Goal: Information Seeking & Learning: Learn about a topic

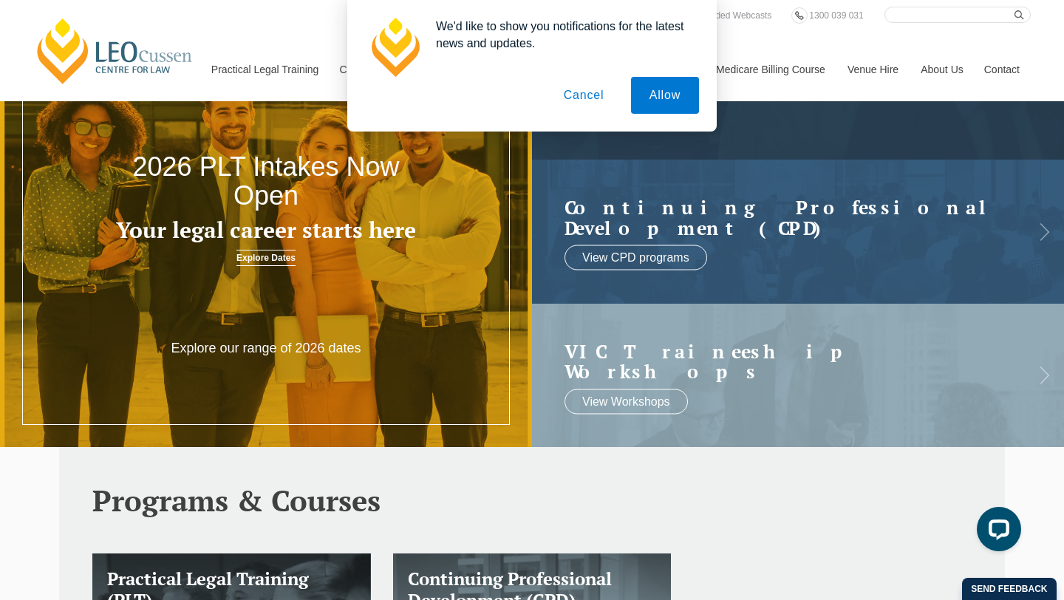
click at [583, 97] on button "Cancel" at bounding box center [584, 95] width 78 height 37
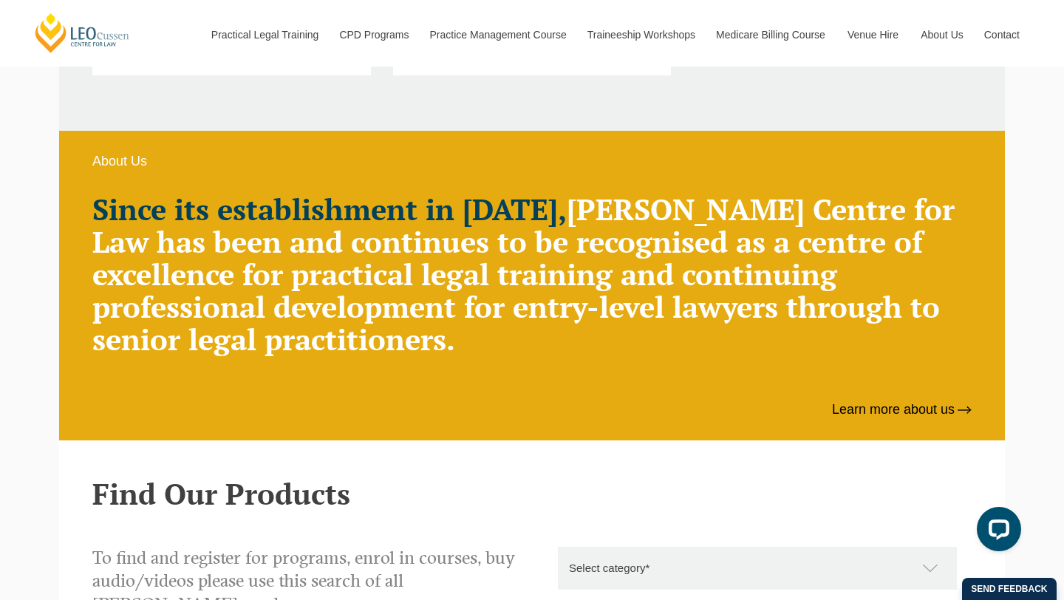
scroll to position [649, 0]
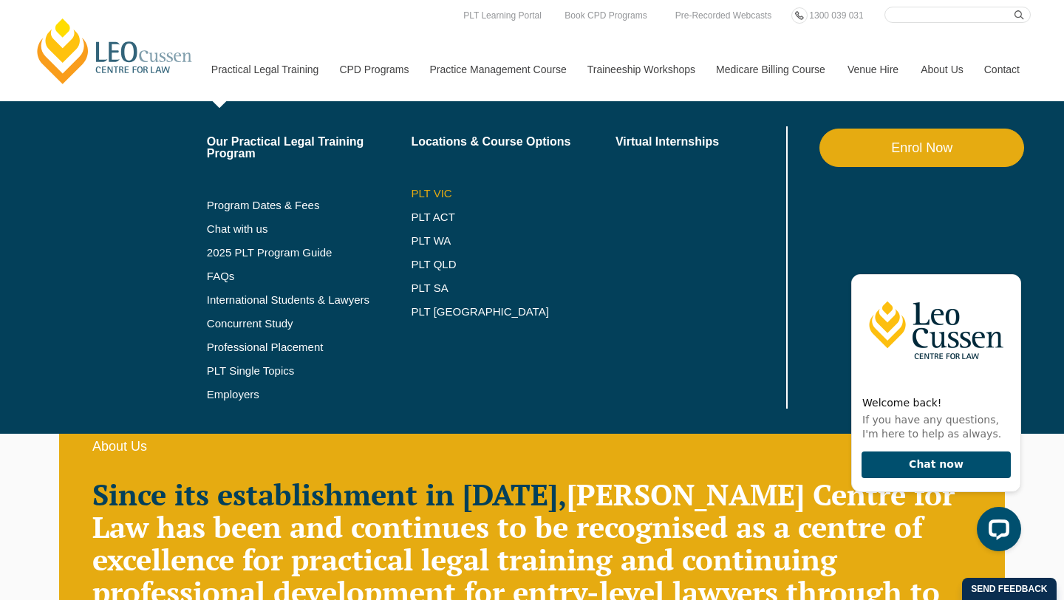
click at [411, 195] on link "PLT VIC" at bounding box center [513, 194] width 205 height 12
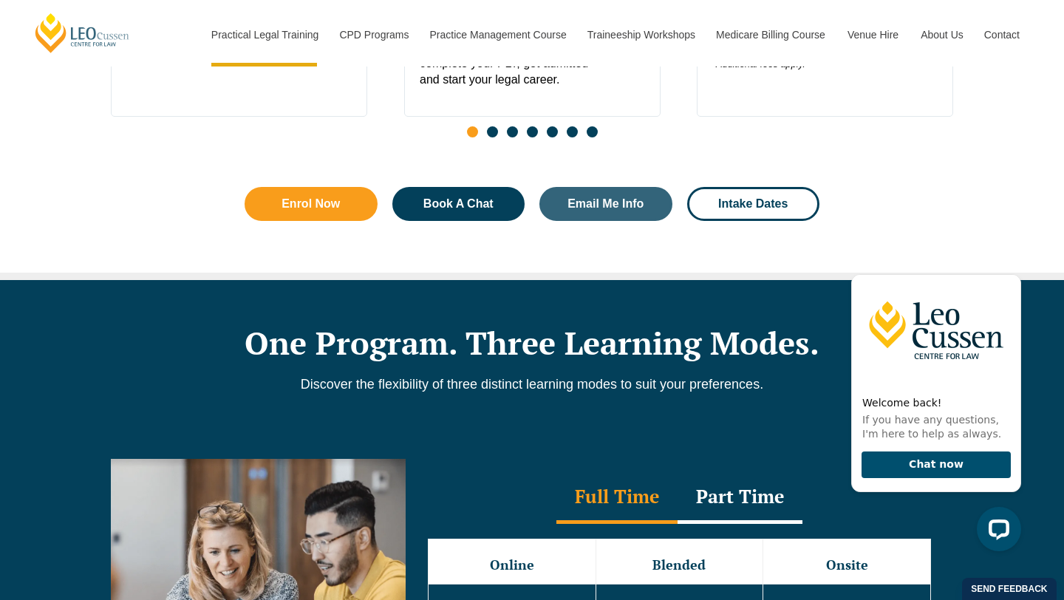
scroll to position [1392, 0]
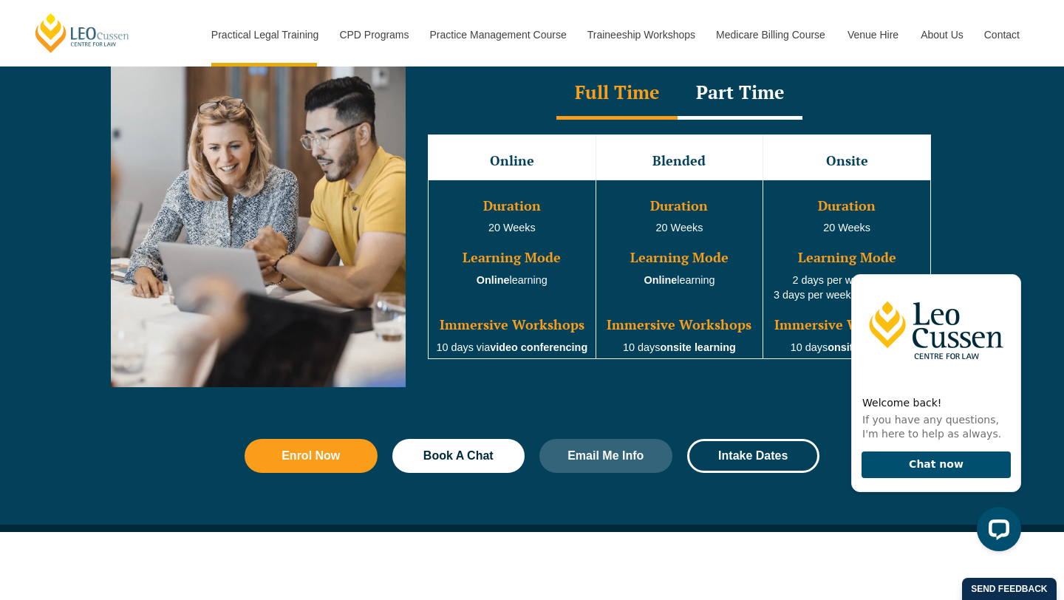
click at [963, 199] on div "Full Time Part Time Full Time Online Blended Onsite Duration 20 Weeks Learning …" at bounding box center [532, 232] width 1064 height 399
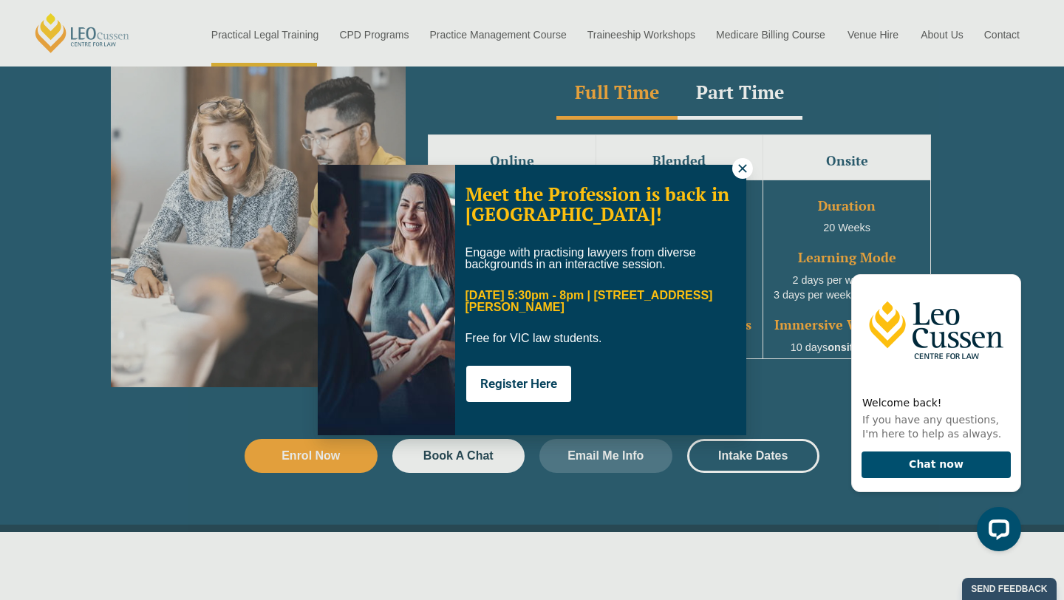
click at [739, 171] on icon at bounding box center [742, 168] width 8 height 8
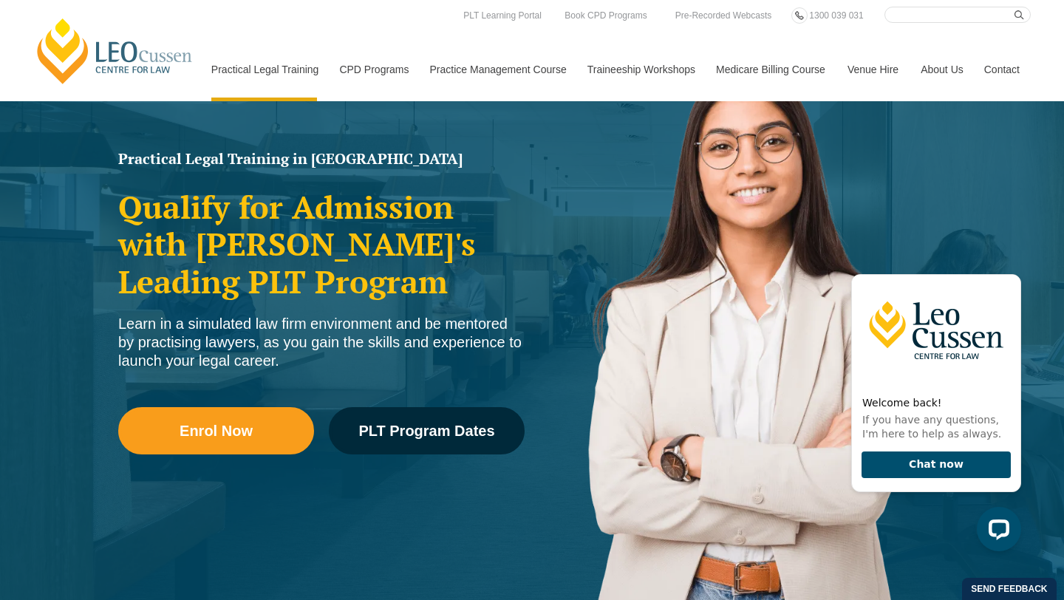
scroll to position [0, 0]
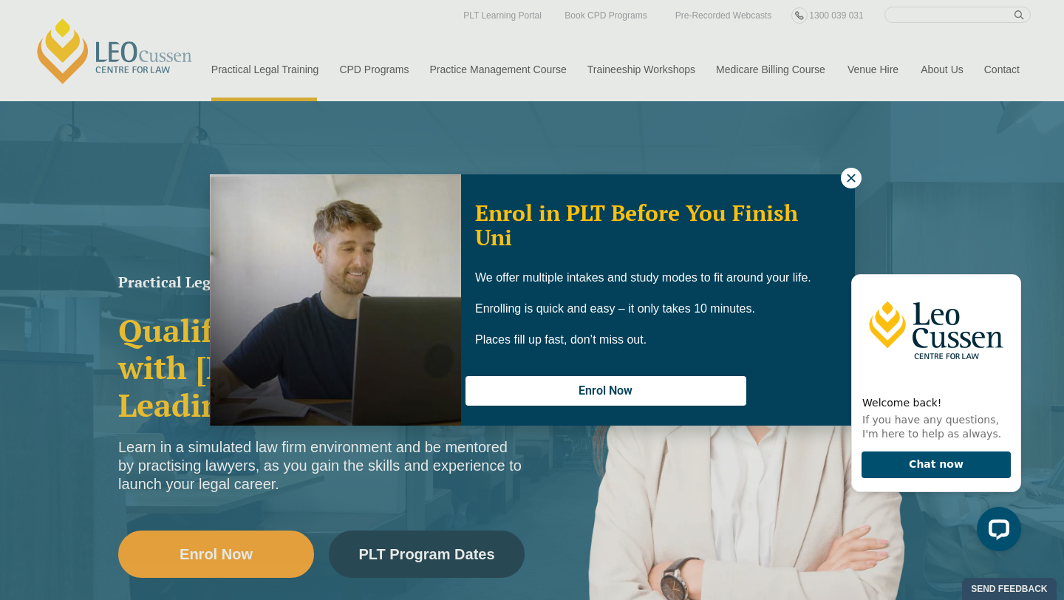
click at [859, 179] on button at bounding box center [851, 178] width 21 height 21
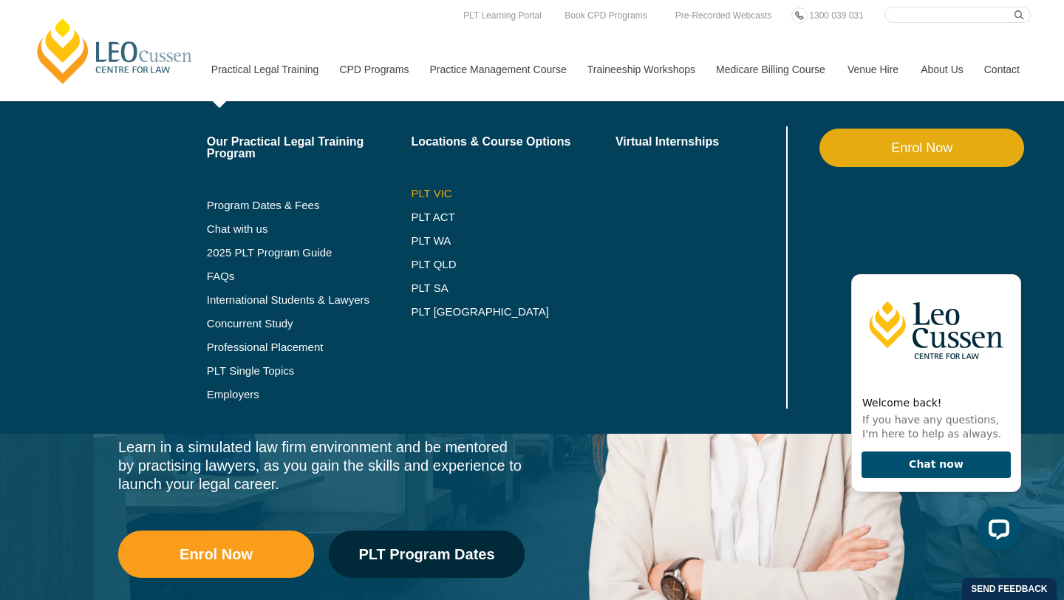
click at [411, 191] on link "PLT VIC" at bounding box center [513, 194] width 205 height 12
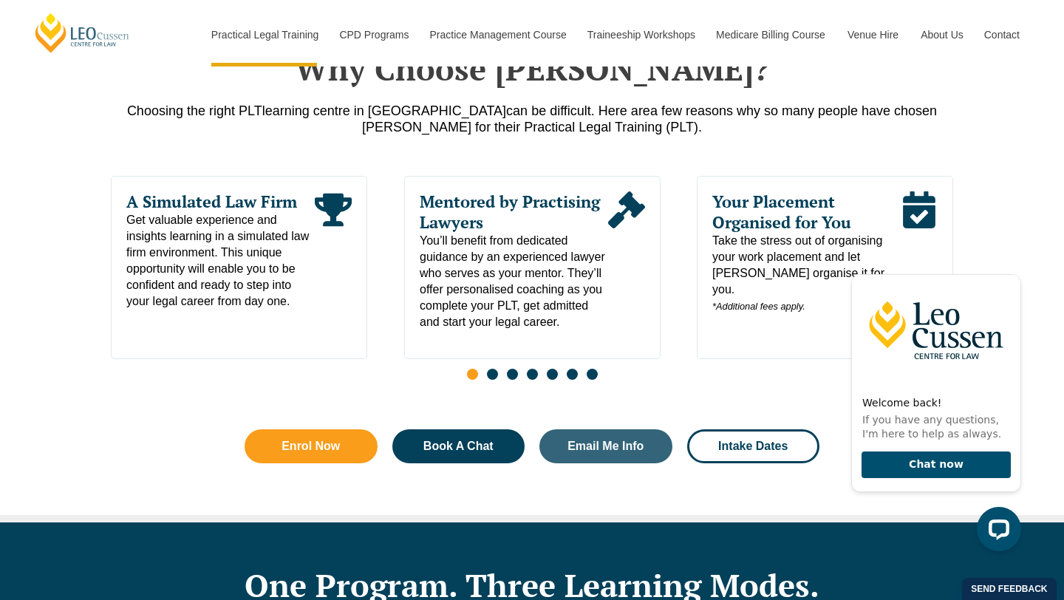
scroll to position [737, 0]
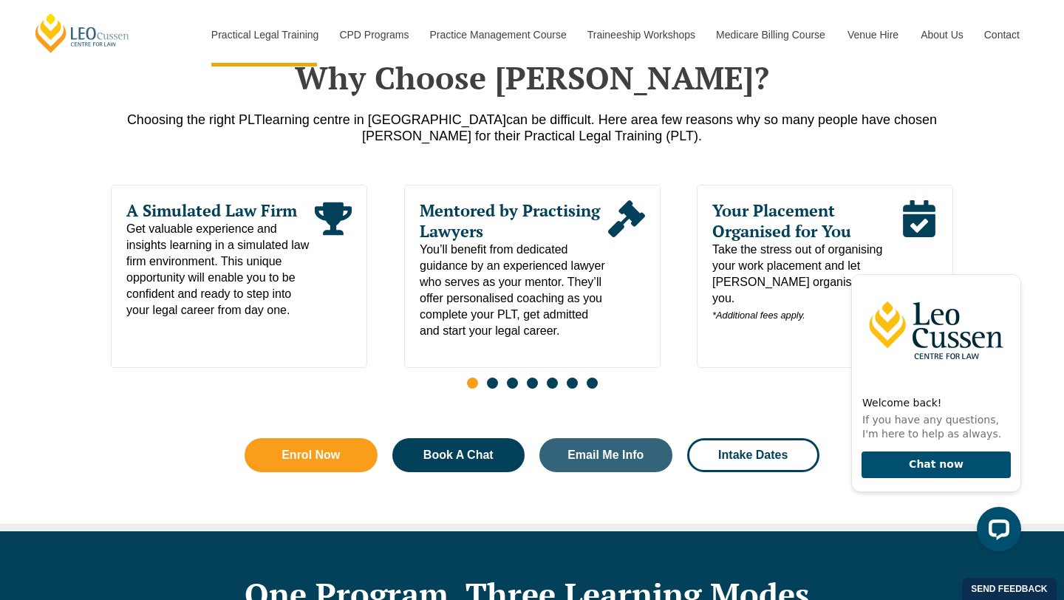
click at [491, 386] on span "Go to slide 2" at bounding box center [492, 383] width 11 height 11
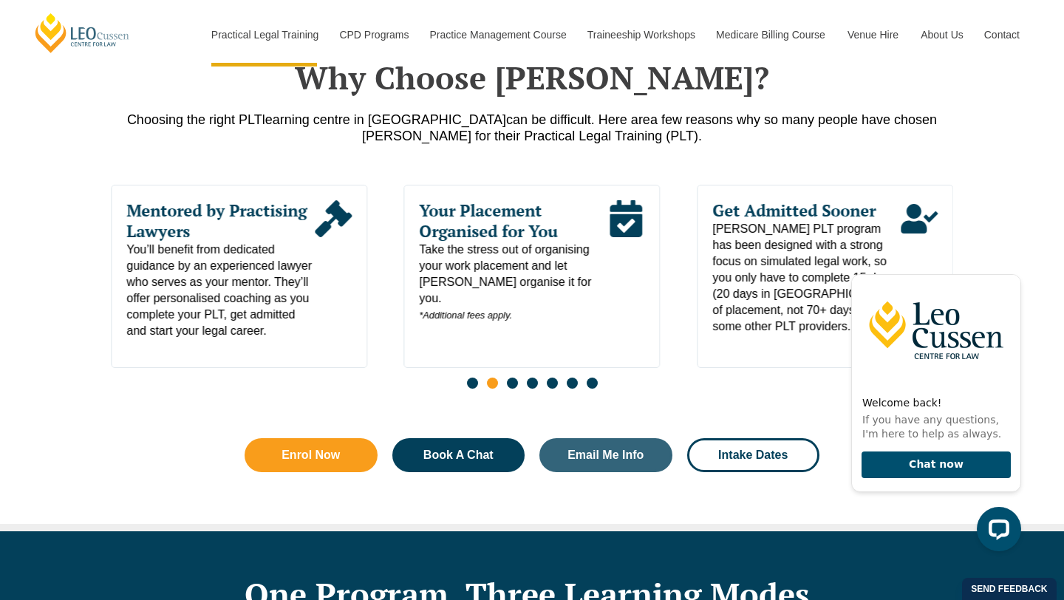
click at [511, 386] on span "Go to slide 3" at bounding box center [512, 383] width 11 height 11
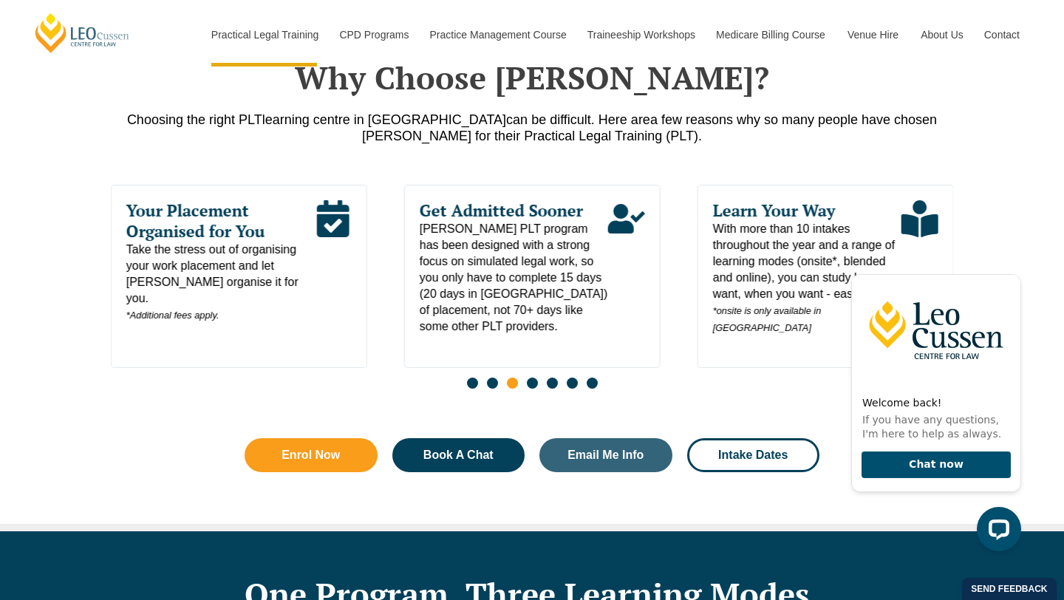
click at [534, 386] on span "Go to slide 4" at bounding box center [532, 383] width 11 height 11
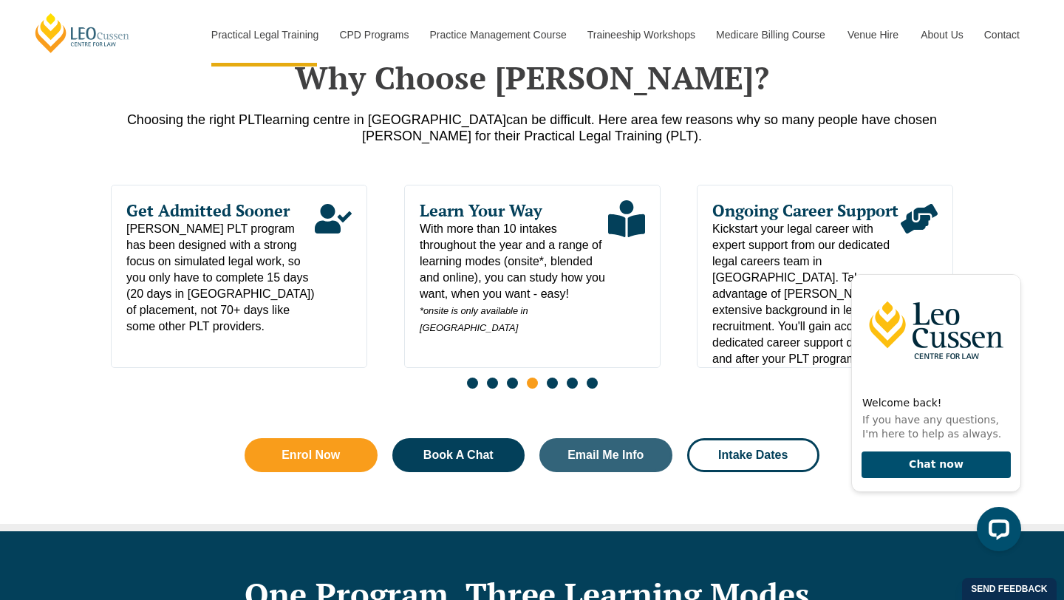
click at [555, 393] on div "Slides" at bounding box center [532, 384] width 842 height 17
click at [553, 388] on span "Go to slide 5" at bounding box center [552, 383] width 11 height 11
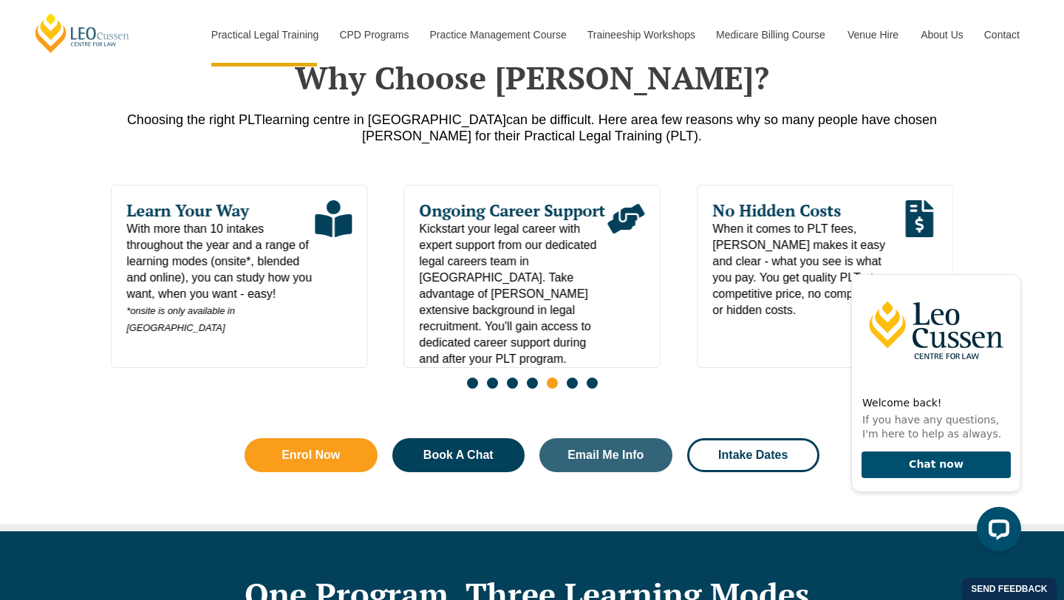
click at [576, 388] on span "Go to slide 6" at bounding box center [572, 383] width 11 height 11
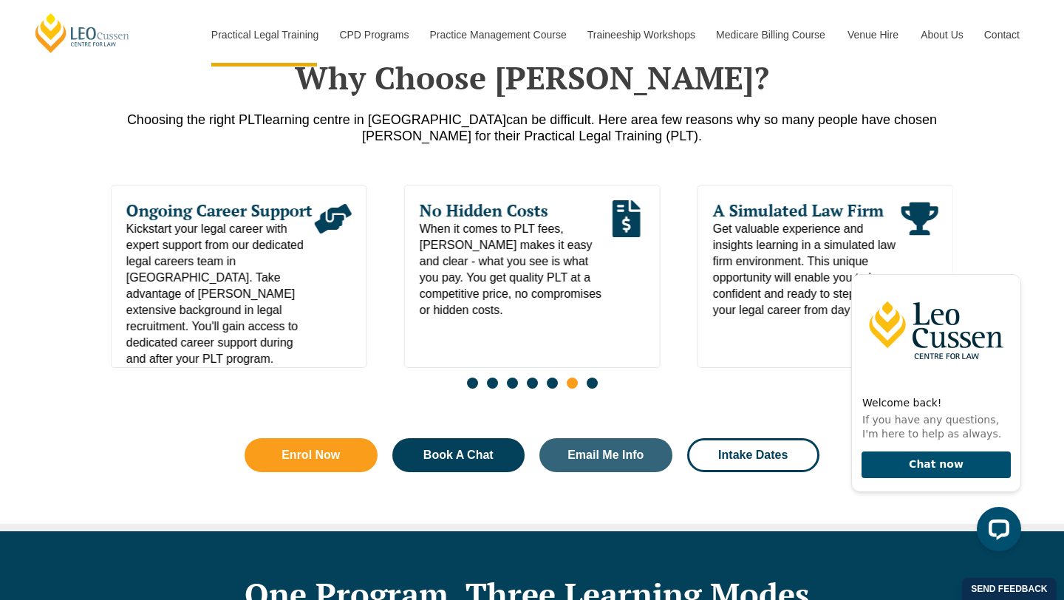
click at [590, 386] on span "Go to slide 7" at bounding box center [592, 383] width 11 height 11
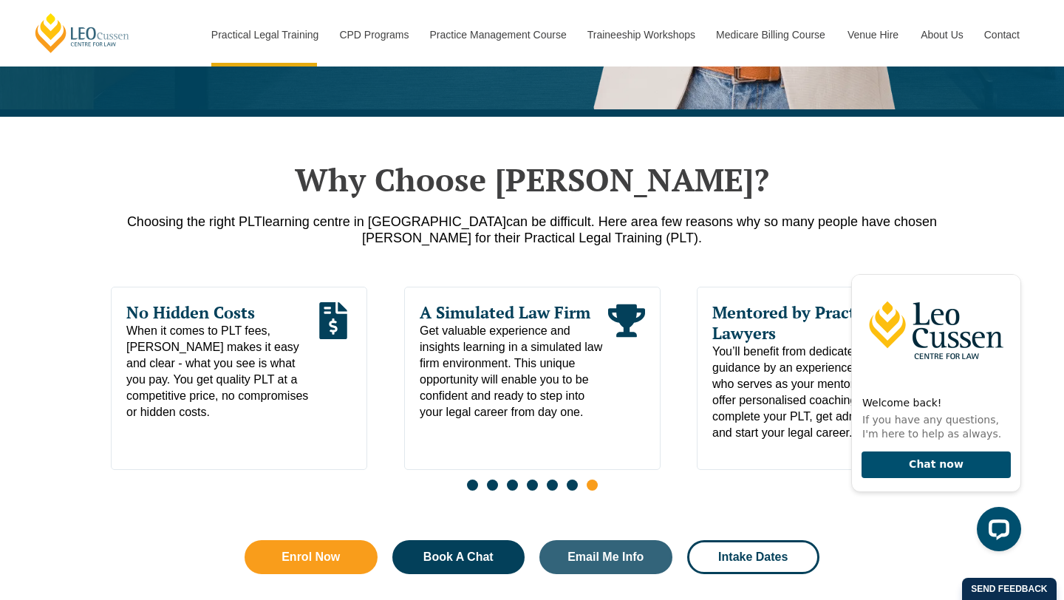
scroll to position [453, 0]
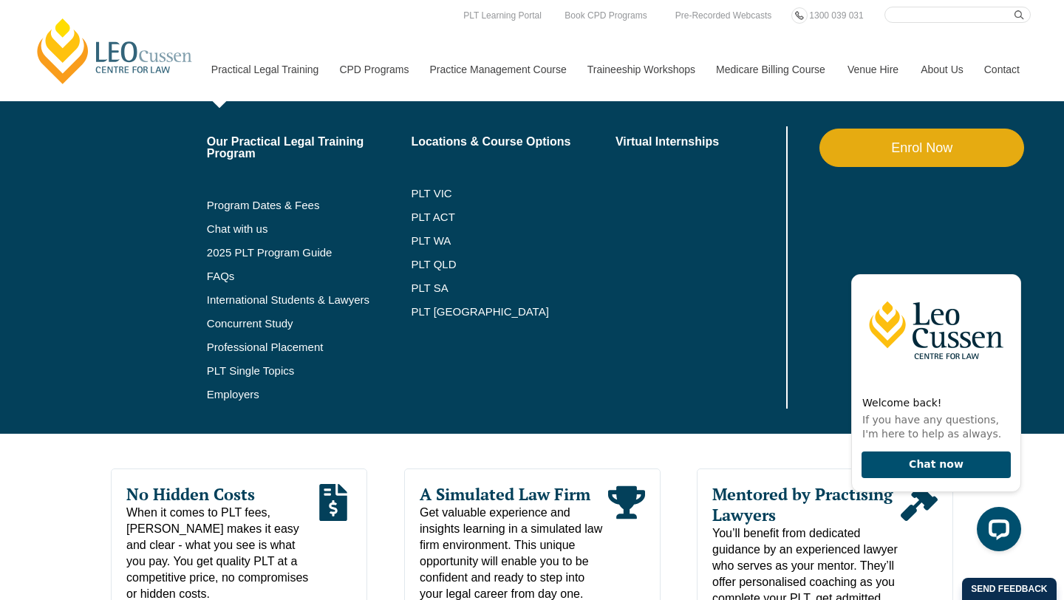
click at [233, 245] on li "2025 PLT Program Guide" at bounding box center [309, 253] width 205 height 24
click at [228, 258] on link "2025 PLT Program Guide" at bounding box center [291, 253] width 168 height 12
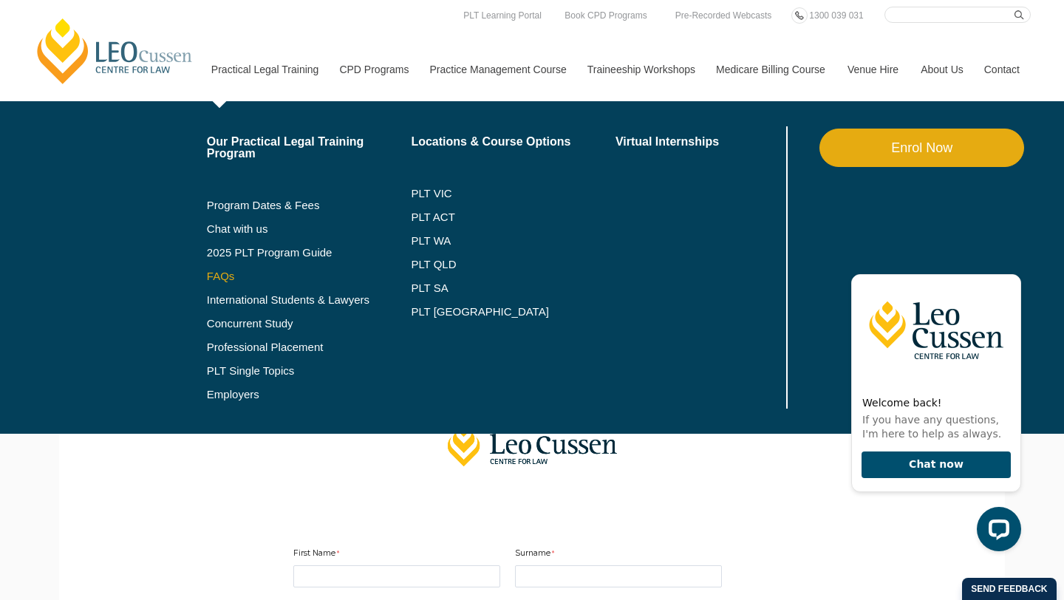
click at [215, 276] on link "FAQs" at bounding box center [309, 276] width 205 height 12
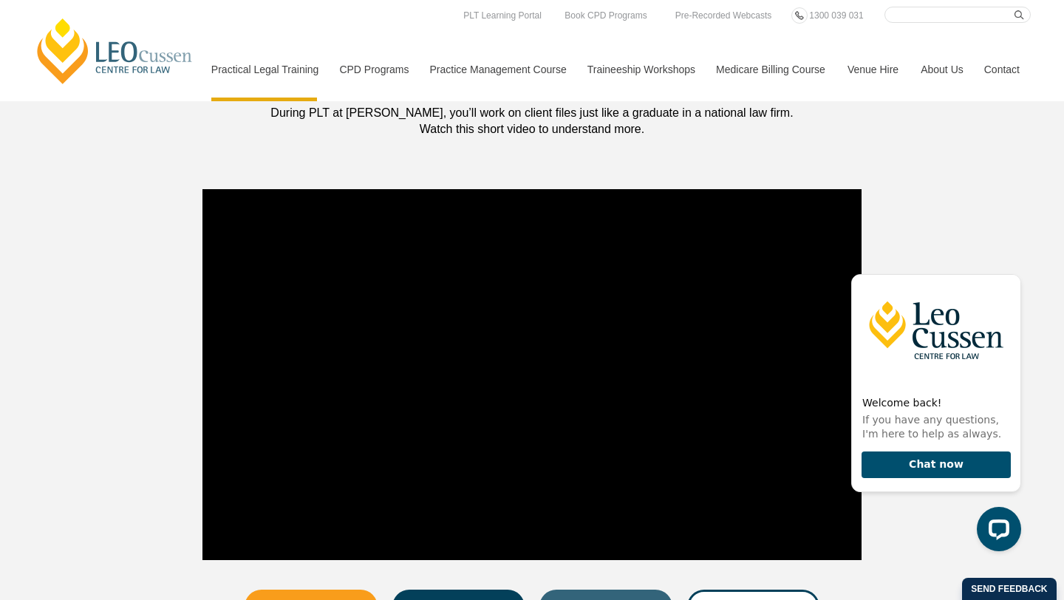
scroll to position [311, 0]
